Goal: Information Seeking & Learning: Understand process/instructions

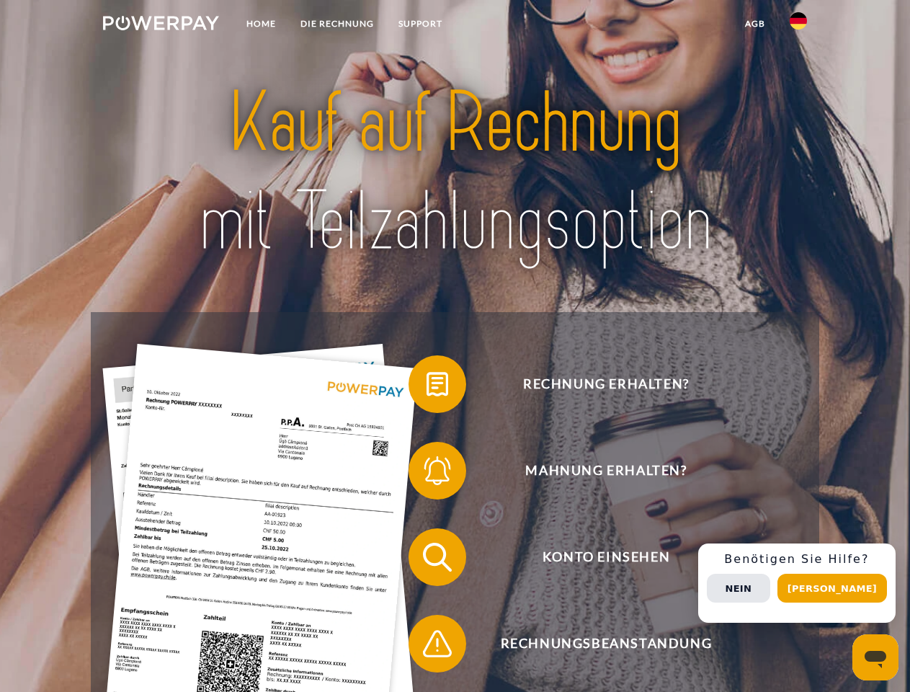
click at [161, 25] on img at bounding box center [161, 23] width 116 height 14
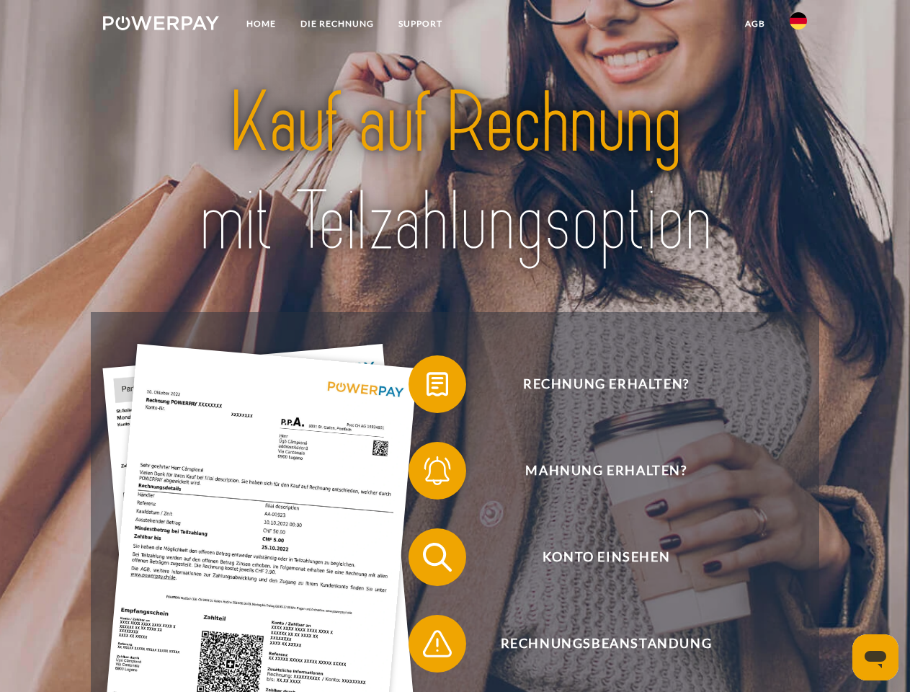
click at [798, 25] on img at bounding box center [798, 20] width 17 height 17
click at [754, 24] on link "agb" at bounding box center [755, 24] width 45 height 26
click at [427, 387] on span at bounding box center [416, 384] width 72 height 72
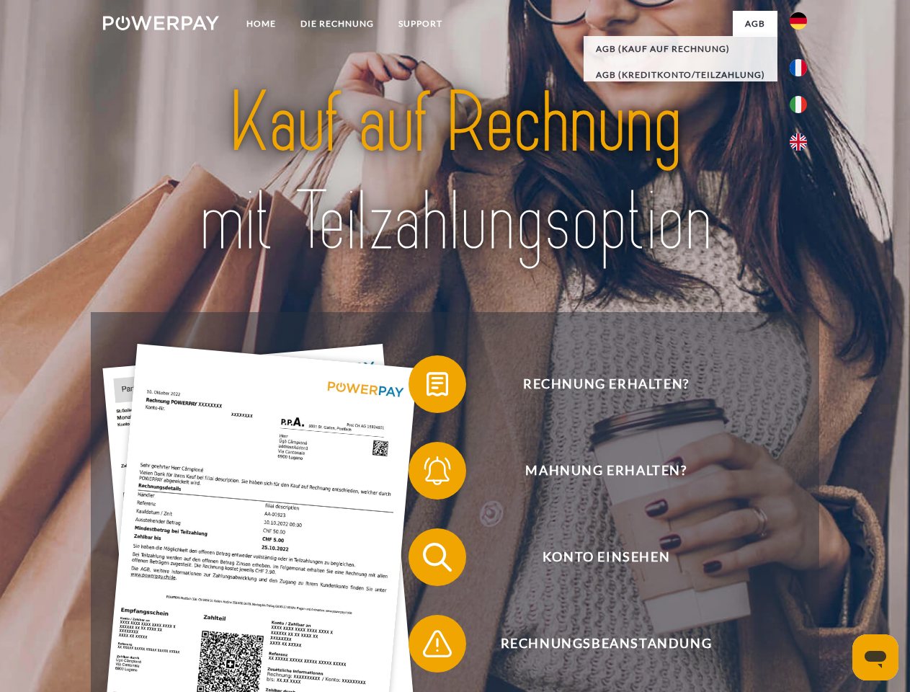
click at [427, 473] on span at bounding box center [416, 470] width 72 height 72
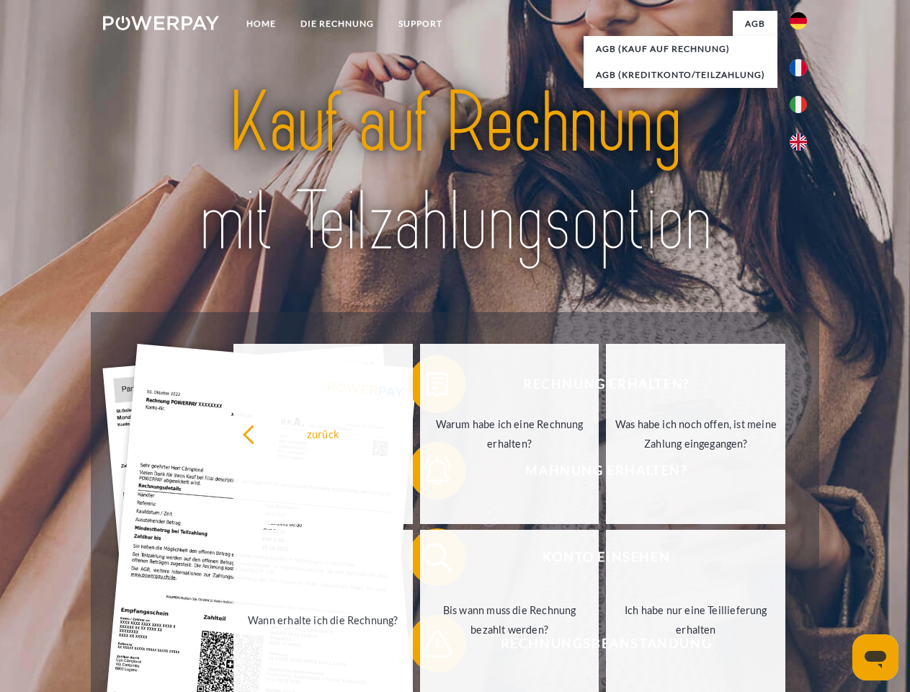
click at [427, 560] on link "Bis wann muss die Rechnung bezahlt werden?" at bounding box center [509, 620] width 179 height 180
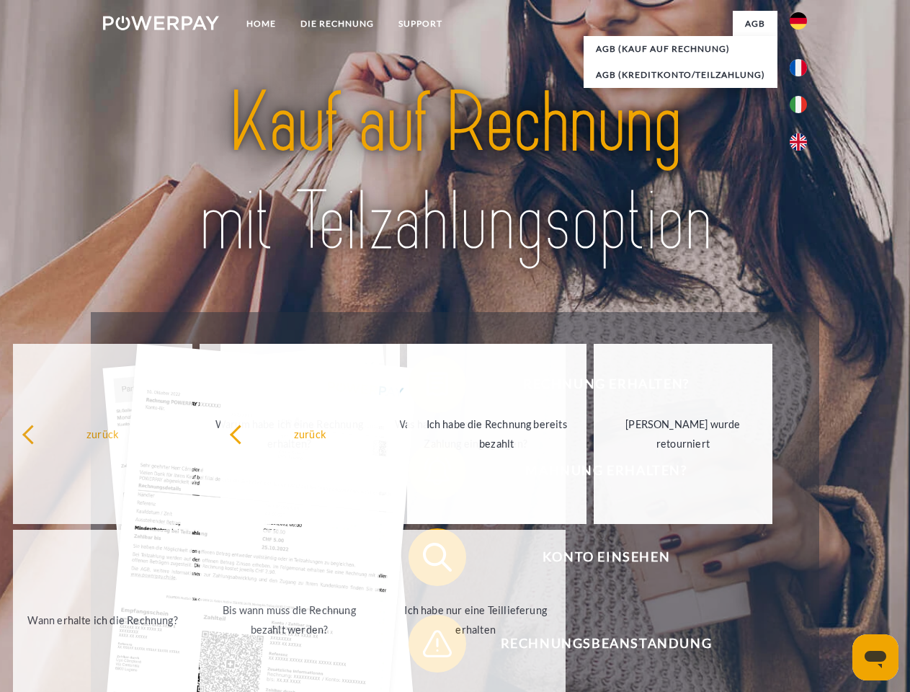
click at [427, 646] on span at bounding box center [416, 643] width 72 height 72
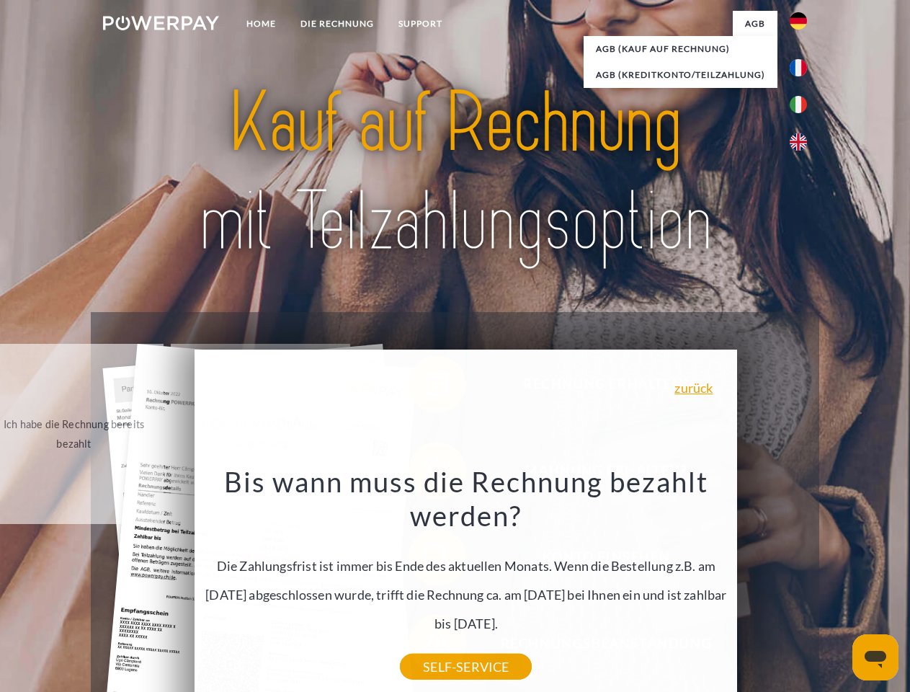
click at [802, 583] on div "Rechnung erhalten? Mahnung erhalten? Konto einsehen" at bounding box center [455, 600] width 728 height 576
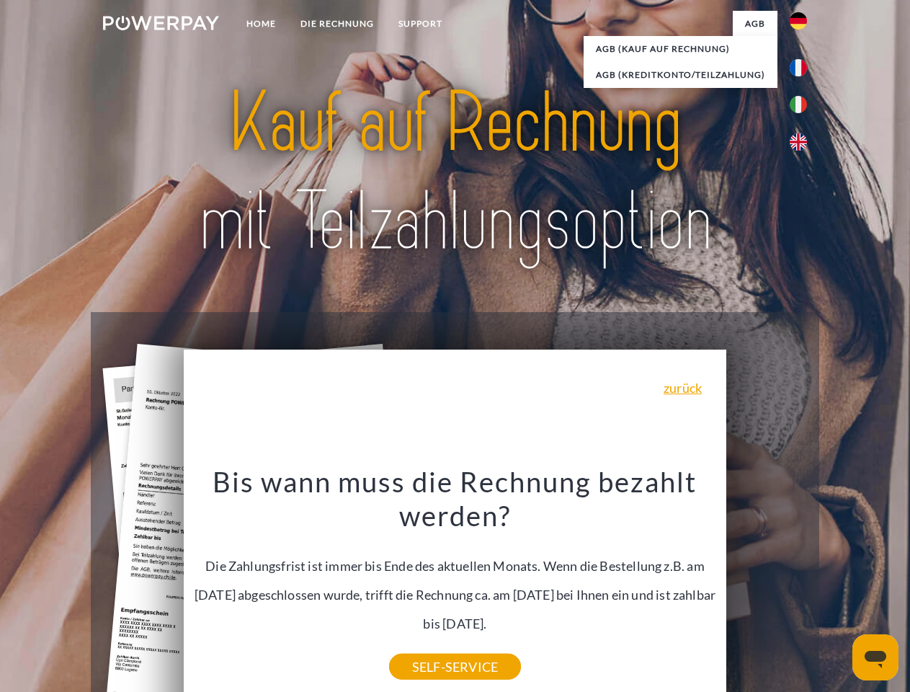
click at [767, 586] on span "Konto einsehen" at bounding box center [605, 557] width 353 height 58
click at [837, 588] on header "Home DIE RECHNUNG SUPPORT" at bounding box center [455, 497] width 910 height 995
